Goal: Task Accomplishment & Management: Use online tool/utility

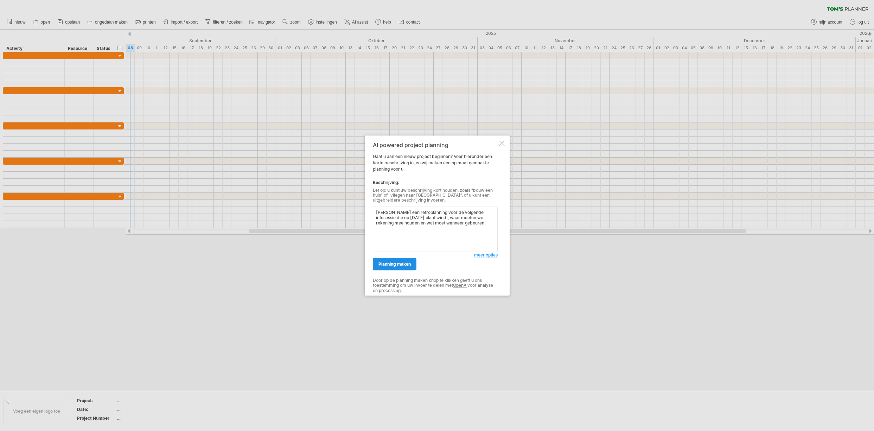
type textarea "[PERSON_NAME] een retroplanning voor de volgende infosessie die op [DATE] plaat…"
click at [403, 262] on span "planning maken" at bounding box center [394, 263] width 32 height 5
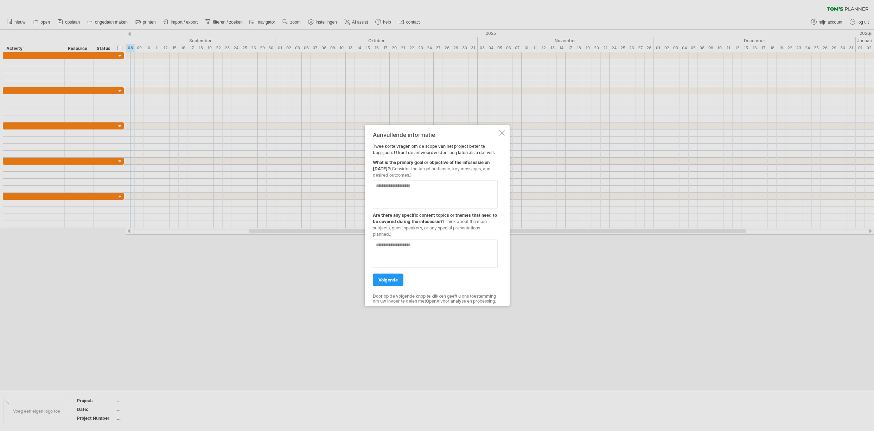
click at [406, 199] on textarea at bounding box center [435, 194] width 125 height 28
click at [396, 186] on textarea "**********" at bounding box center [435, 194] width 125 height 28
click at [396, 184] on textarea "**********" at bounding box center [435, 194] width 125 height 28
click at [395, 191] on textarea "**********" at bounding box center [435, 194] width 125 height 28
drag, startPoint x: 395, startPoint y: 191, endPoint x: 375, endPoint y: 191, distance: 20.4
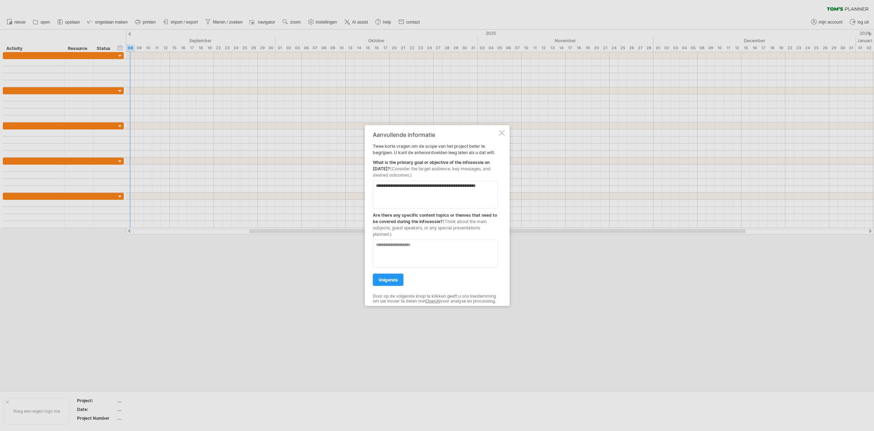
click at [375, 191] on textarea "**********" at bounding box center [435, 194] width 125 height 28
type textarea "**********"
click at [405, 241] on textarea at bounding box center [435, 253] width 125 height 28
click at [400, 243] on textarea at bounding box center [435, 253] width 125 height 28
type textarea "**********"
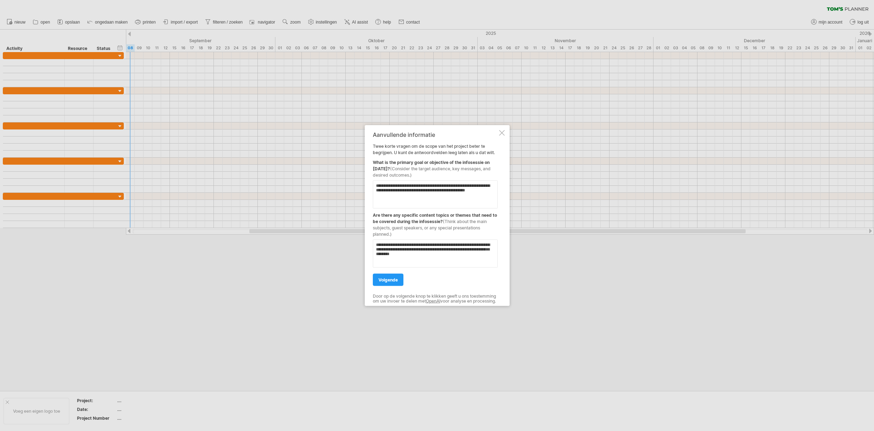
click at [391, 269] on div "volgende" at bounding box center [435, 276] width 125 height 18
click at [390, 279] on span "volgende" at bounding box center [387, 279] width 19 height 5
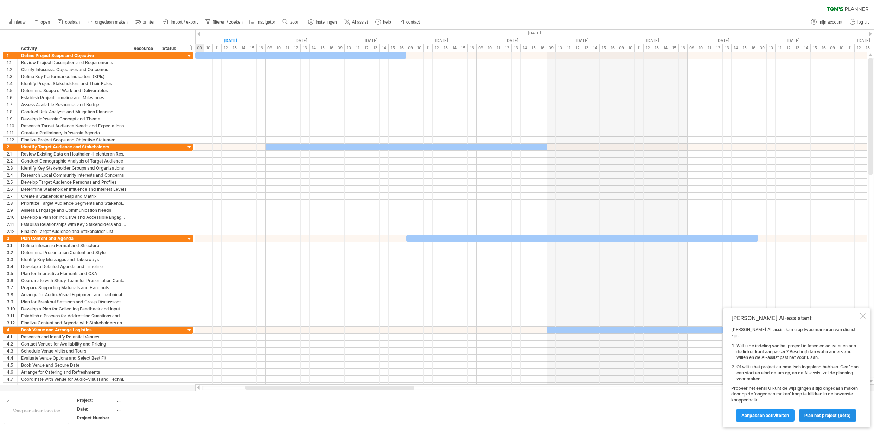
click at [813, 411] on link "Plan het project (bèta)" at bounding box center [827, 415] width 58 height 12
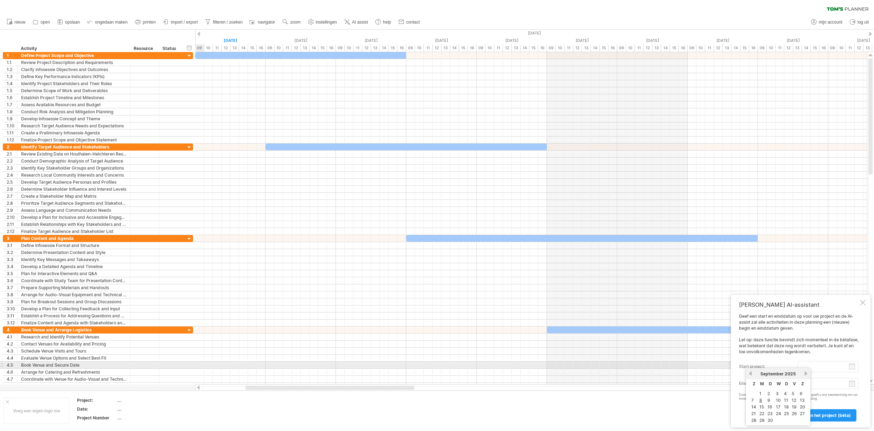
click at [852, 367] on input "start project:" at bounding box center [827, 366] width 61 height 11
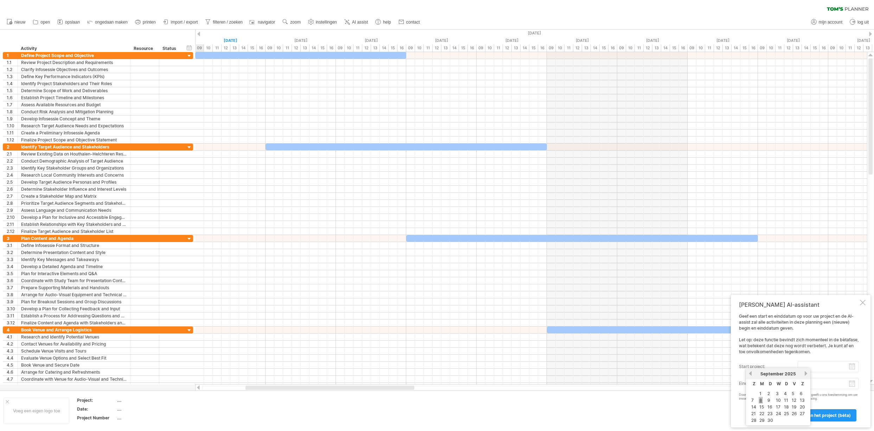
click at [760, 400] on link "8" at bounding box center [760, 400] width 4 height 7
type input "********"
click at [855, 386] on body "vooruitgang(100%) Probeert verbinding te maken met [DOMAIN_NAME] Opnieuw verbon…" at bounding box center [437, 216] width 874 height 432
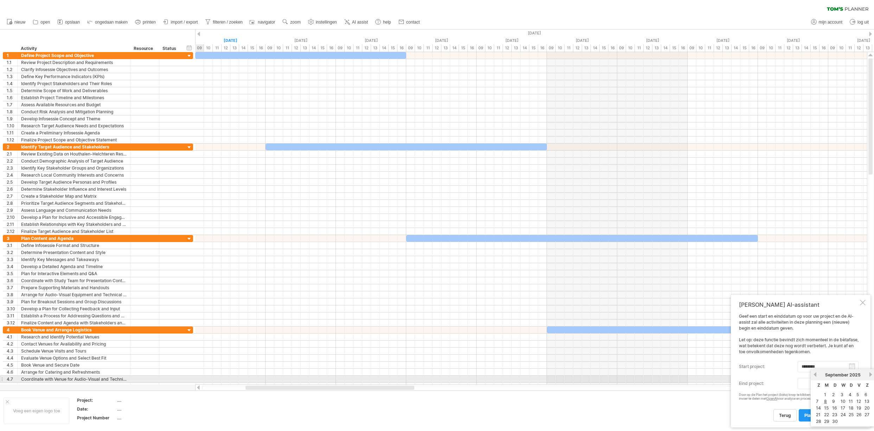
click at [867, 376] on div "[DATE]" at bounding box center [842, 374] width 51 height 5
click at [868, 376] on link "volgende" at bounding box center [870, 374] width 5 height 5
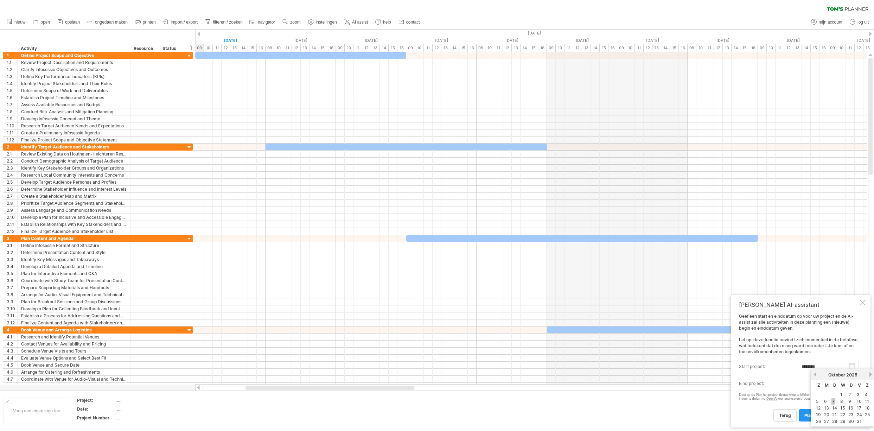
click at [833, 402] on link "7" at bounding box center [833, 401] width 4 height 7
type input "********"
click at [823, 418] on link "Plan het project (bèta)" at bounding box center [827, 415] width 58 height 12
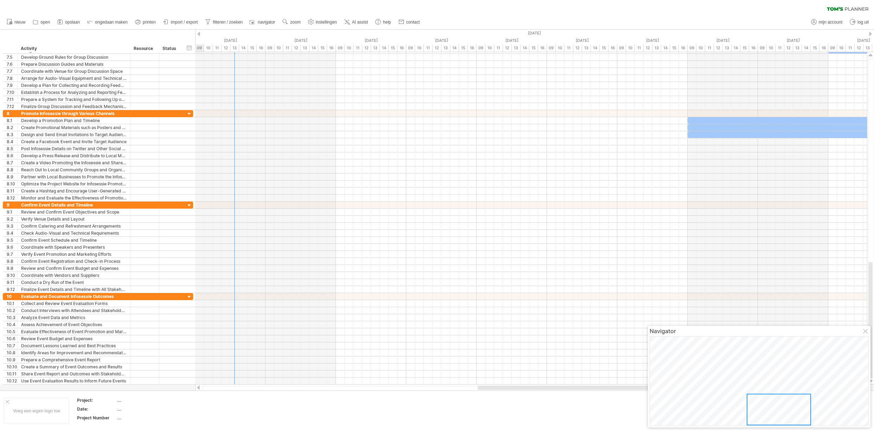
drag, startPoint x: 693, startPoint y: 353, endPoint x: 805, endPoint y: 419, distance: 130.2
click at [805, 420] on div at bounding box center [778, 409] width 64 height 32
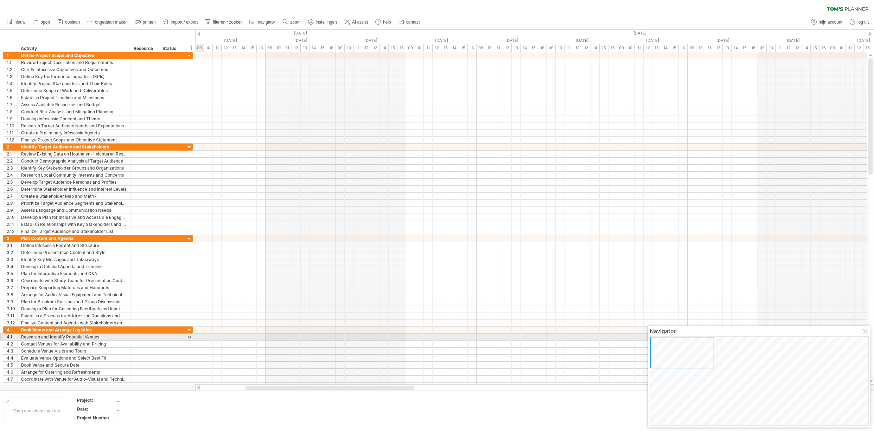
drag, startPoint x: 801, startPoint y: 410, endPoint x: 689, endPoint y: 334, distance: 135.4
click at [689, 334] on div "Navigator" at bounding box center [759, 377] width 223 height 102
click at [864, 332] on div at bounding box center [866, 332] width 6 height 6
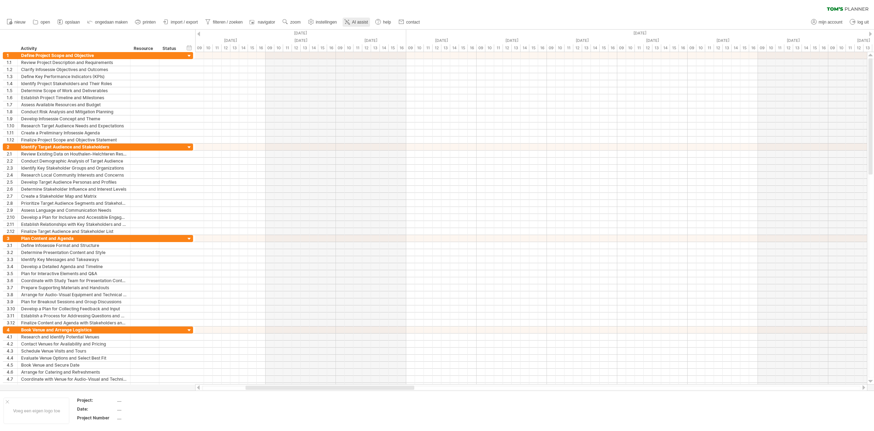
click at [349, 24] on icon at bounding box center [348, 22] width 4 height 4
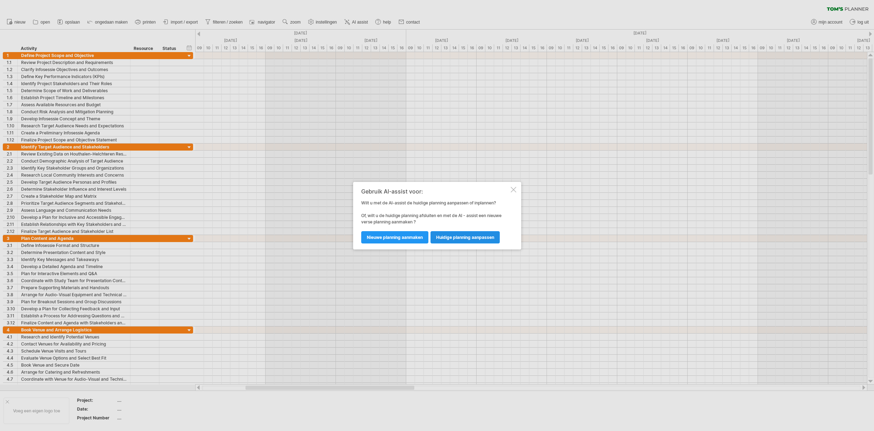
click at [451, 238] on span "huidige planning aanpassen" at bounding box center [465, 236] width 58 height 5
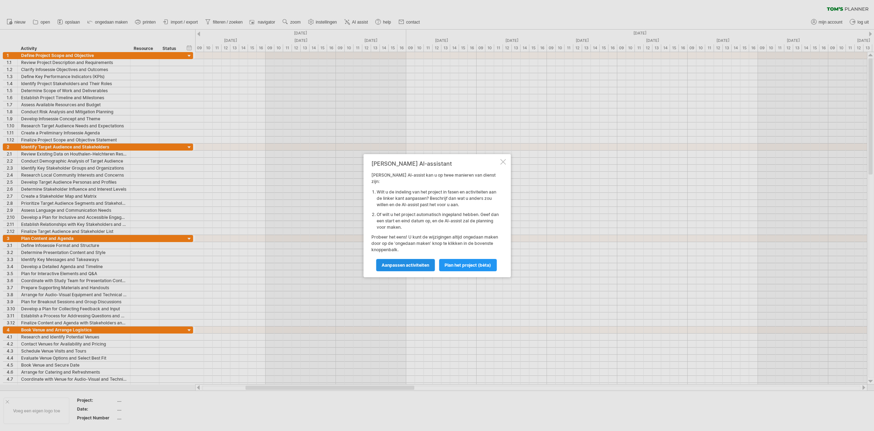
click at [416, 264] on span "Aanpassen activiteiten" at bounding box center [404, 264] width 47 height 5
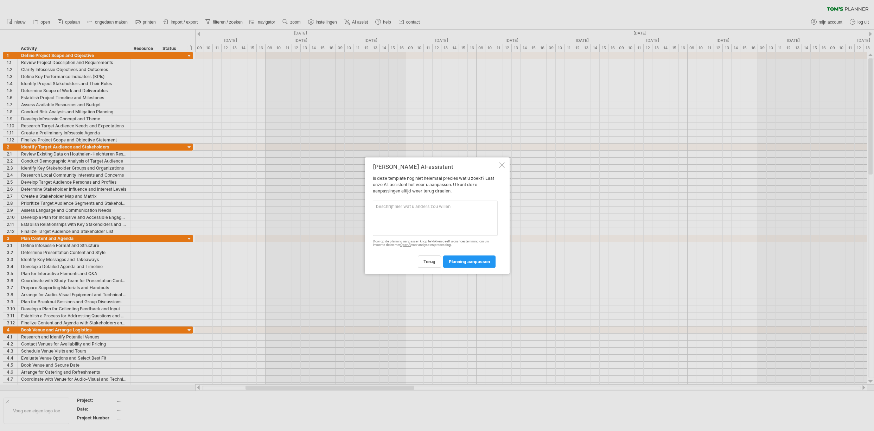
click at [422, 212] on textarea at bounding box center [435, 217] width 125 height 35
type textarea "Ik wil in het Nederlands mijn taken zien Ik wil graag minder taken, maak het en…"
click at [465, 266] on link "planning aanpassen" at bounding box center [469, 261] width 52 height 12
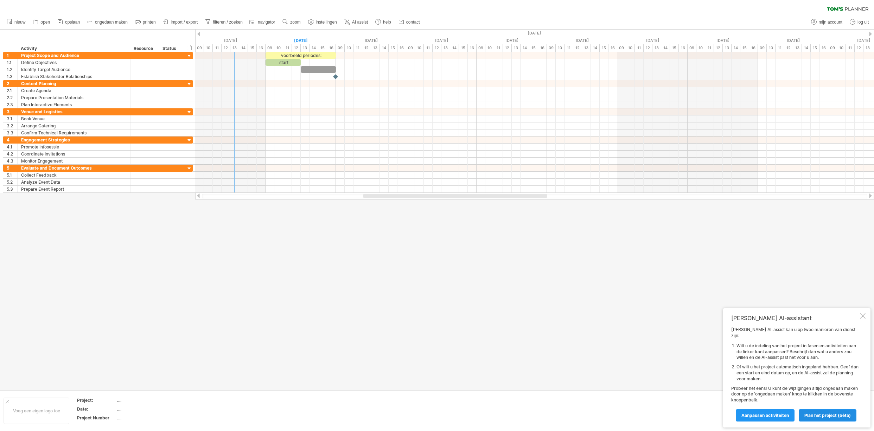
click at [807, 414] on span "Plan het project (bèta)" at bounding box center [827, 414] width 46 height 5
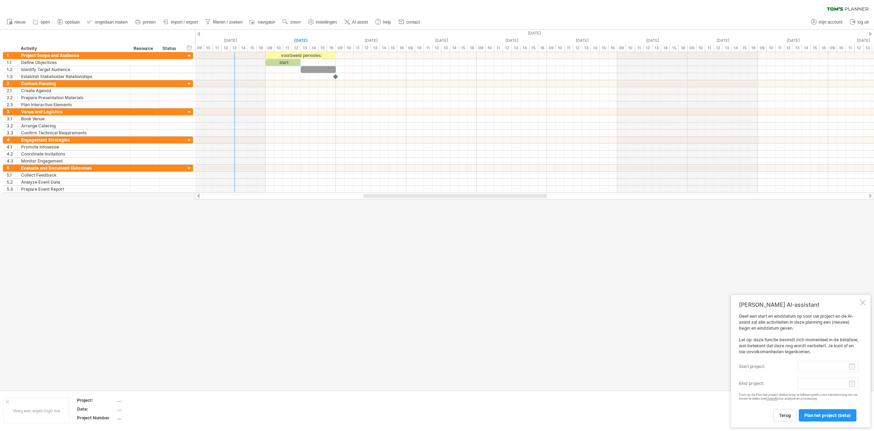
click at [852, 367] on input "start project:" at bounding box center [827, 366] width 61 height 11
click at [761, 398] on link "8" at bounding box center [760, 400] width 4 height 7
type input "********"
click at [854, 384] on body "vooruitgang(100%) Probeert verbinding te maken met [DOMAIN_NAME] Opnieuw verbon…" at bounding box center [437, 216] width 874 height 432
click at [867, 375] on div "[DATE]" at bounding box center [842, 374] width 51 height 5
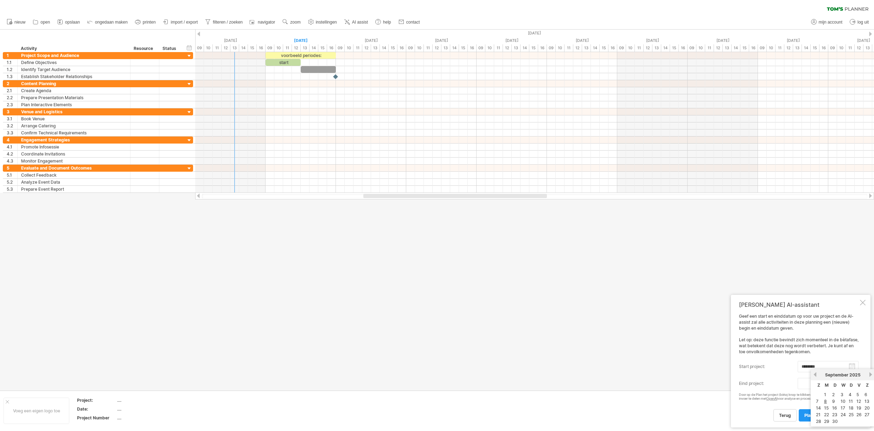
click at [868, 374] on link "volgende" at bounding box center [870, 374] width 5 height 5
click at [833, 400] on link "7" at bounding box center [833, 401] width 4 height 7
type input "********"
click at [819, 414] on span "Plan het project (bèta)" at bounding box center [827, 414] width 46 height 5
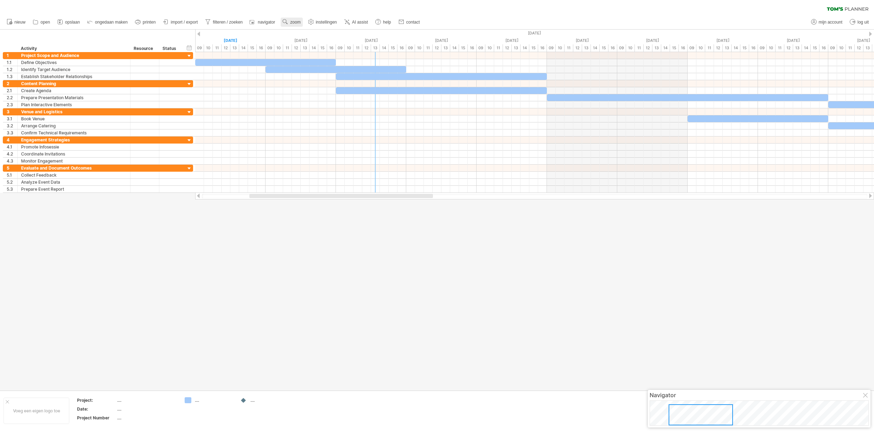
click at [292, 21] on span "zoom" at bounding box center [295, 22] width 10 height 5
click at [319, 51] on div "Dag" at bounding box center [314, 52] width 39 height 11
click at [334, 83] on div "Standaard" at bounding box center [342, 82] width 39 height 11
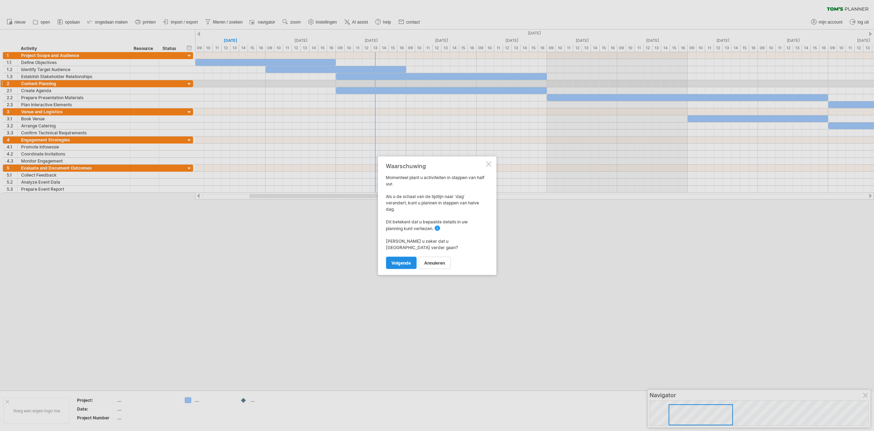
click at [405, 260] on span "volgende" at bounding box center [400, 262] width 19 height 5
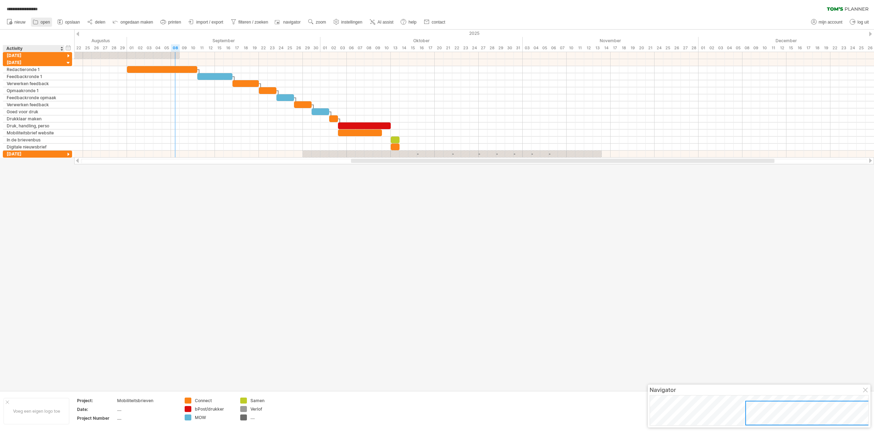
click at [39, 25] on icon at bounding box center [35, 21] width 7 height 7
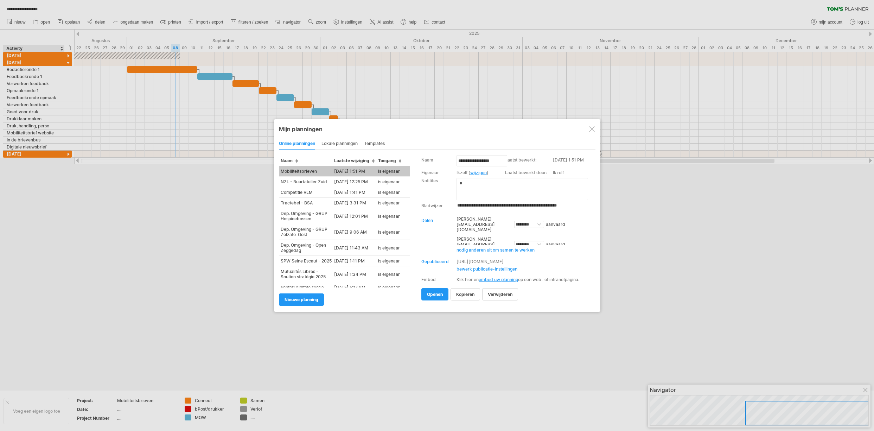
click at [593, 129] on div at bounding box center [592, 129] width 6 height 6
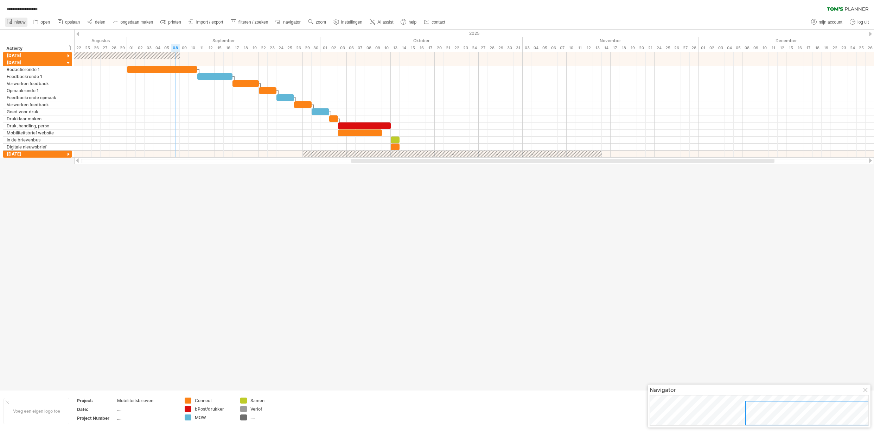
click at [20, 24] on span "nieuw" at bounding box center [19, 22] width 11 height 5
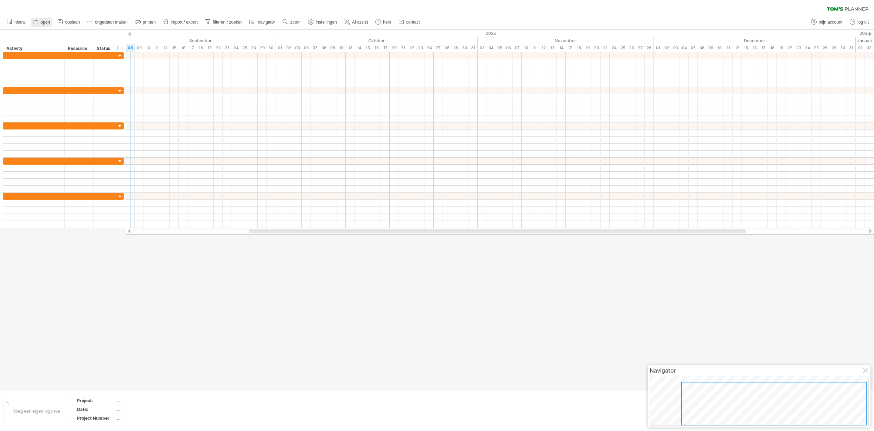
click at [38, 24] on icon at bounding box center [35, 21] width 7 height 7
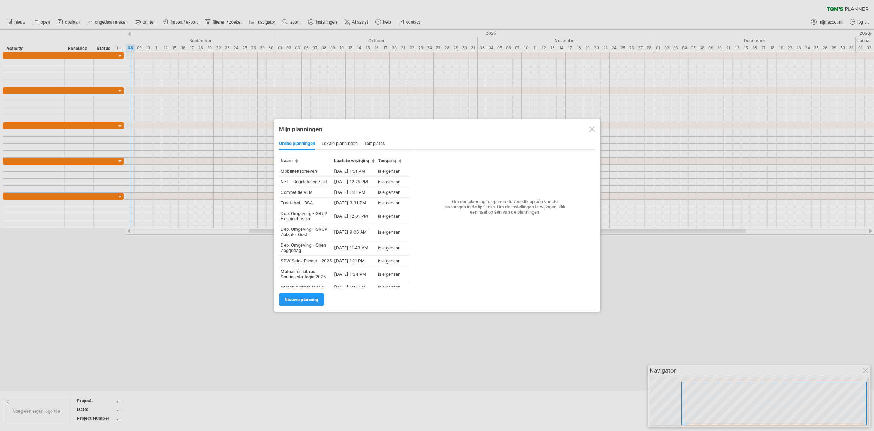
click at [367, 160] on span "Laatste wijziging" at bounding box center [354, 160] width 40 height 5
click at [343, 140] on div "lokale planningen" at bounding box center [339, 143] width 36 height 11
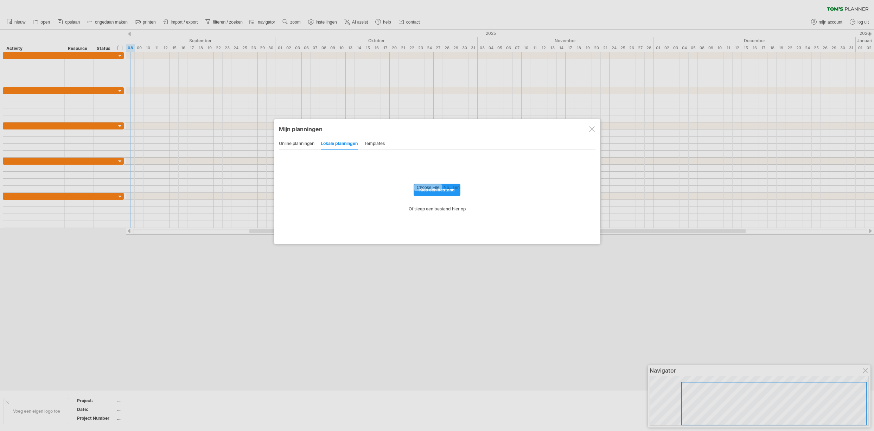
click at [302, 142] on div "online planningen" at bounding box center [297, 143] width 36 height 11
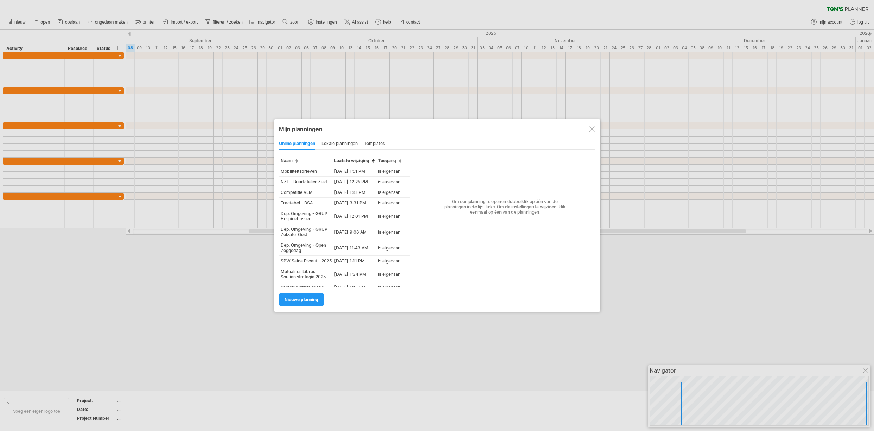
click at [593, 129] on div at bounding box center [592, 129] width 6 height 6
